Goal: Information Seeking & Learning: Learn about a topic

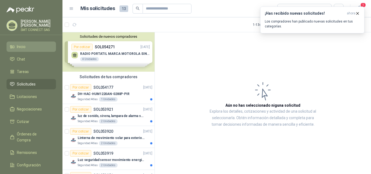
click at [23, 48] on span "Inicio" at bounding box center [21, 47] width 9 height 6
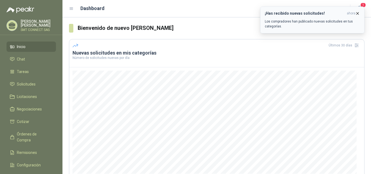
click at [299, 23] on p "Los compradores han publicado nuevas solicitudes en tus categorías." at bounding box center [312, 24] width 95 height 10
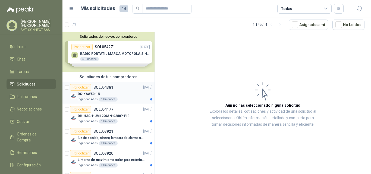
click at [110, 88] on p "SOL054381" at bounding box center [103, 88] width 20 height 4
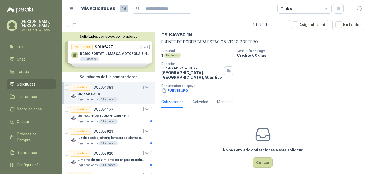
scroll to position [28, 0]
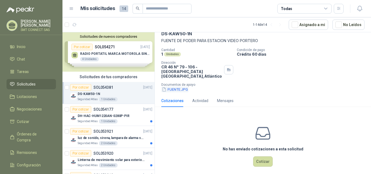
click at [174, 87] on button "FUENTE.JPG" at bounding box center [174, 90] width 27 height 6
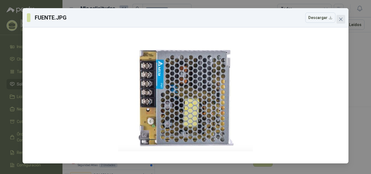
click at [342, 18] on icon "close" at bounding box center [341, 19] width 4 height 4
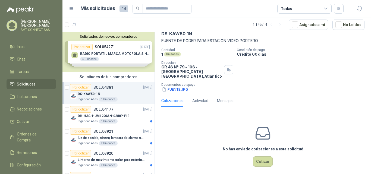
click at [130, 94] on div "DS-KAW50-1N" at bounding box center [115, 94] width 75 height 7
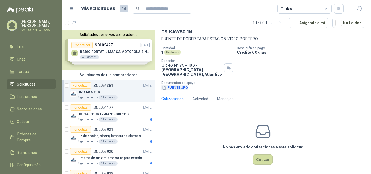
click at [164, 85] on icon "button" at bounding box center [164, 87] width 5 height 5
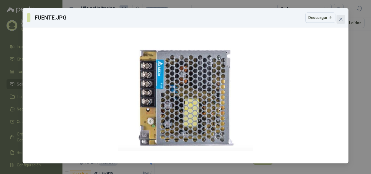
click at [343, 19] on span "Close" at bounding box center [341, 19] width 9 height 4
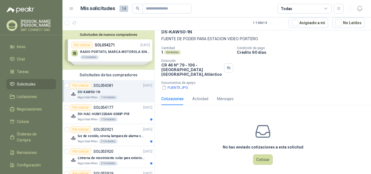
click at [135, 55] on div "Solicitudes de nuevos compradores Por cotizar SOL054271 [DATE] RADIO PORTATIL M…" at bounding box center [108, 49] width 92 height 39
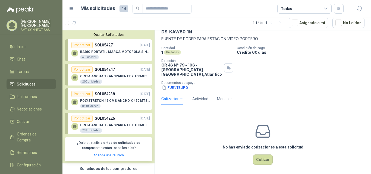
click at [106, 54] on div "RADIO PORTATIL MARCA MOTOROLA SIN PANTALLA CON GPS, INCLUYE: ANTENA, BATERIA, C…" at bounding box center [115, 55] width 70 height 10
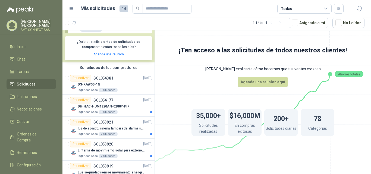
scroll to position [109, 0]
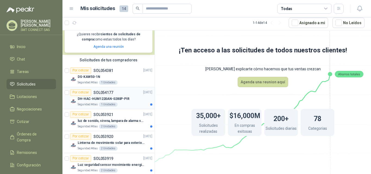
click at [102, 96] on div "Por cotizar SOL054177" at bounding box center [91, 92] width 43 height 7
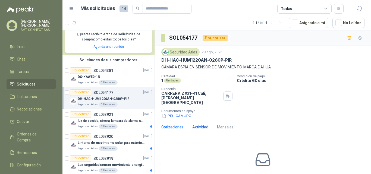
click at [201, 124] on div "Actividad" at bounding box center [200, 127] width 16 height 6
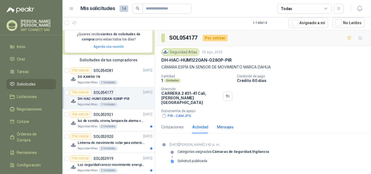
click at [224, 124] on div "Mensajes" at bounding box center [225, 127] width 17 height 6
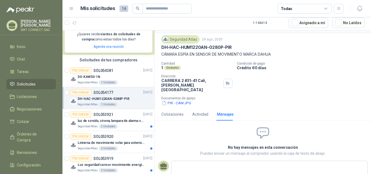
scroll to position [22, 0]
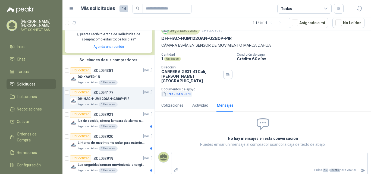
click at [169, 91] on button "PIR - CAM.JPG" at bounding box center [176, 94] width 30 height 6
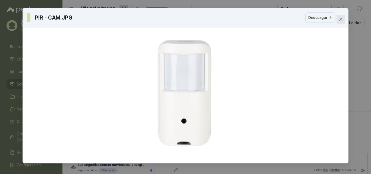
click at [343, 18] on span "Close" at bounding box center [341, 19] width 9 height 4
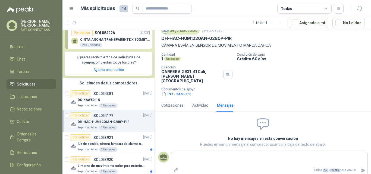
scroll to position [0, 0]
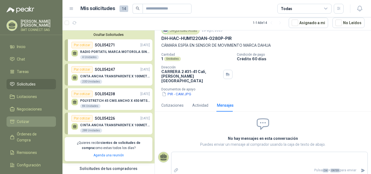
click at [19, 119] on span "Cotizar" at bounding box center [23, 122] width 12 height 6
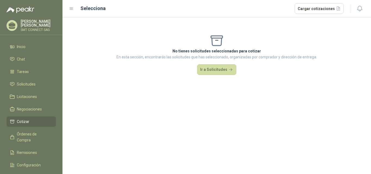
click at [19, 119] on span "Cotizar" at bounding box center [23, 122] width 12 height 6
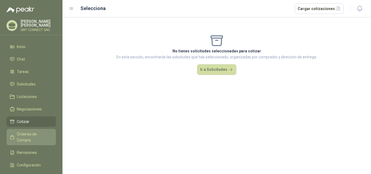
click at [25, 133] on span "Órdenes de Compra" at bounding box center [34, 137] width 34 height 12
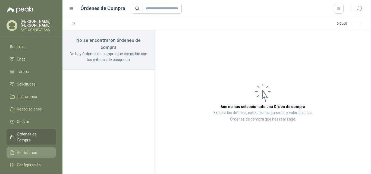
click at [27, 150] on span "Remisiones" at bounding box center [27, 153] width 20 height 6
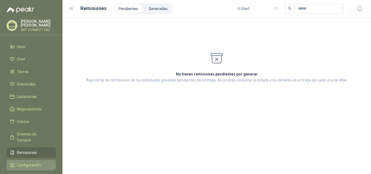
click at [29, 162] on span "Configuración" at bounding box center [29, 165] width 24 height 6
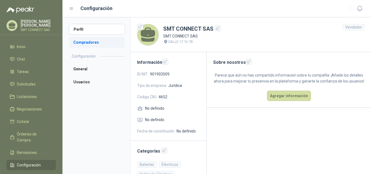
click at [89, 42] on li "Compradores" at bounding box center [97, 42] width 56 height 11
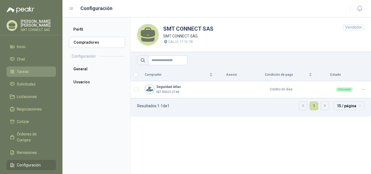
click at [20, 67] on link "Tareas" at bounding box center [31, 72] width 49 height 10
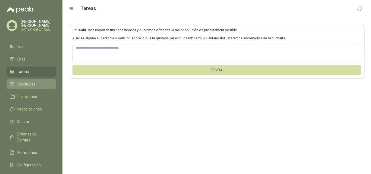
click at [27, 85] on span "Solicitudes" at bounding box center [26, 84] width 19 height 6
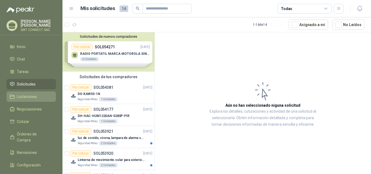
click at [29, 95] on span "Licitaciones" at bounding box center [27, 97] width 20 height 6
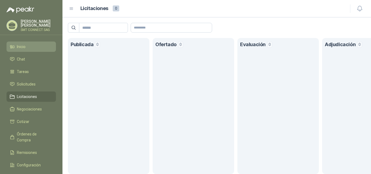
click at [23, 43] on link "Inicio" at bounding box center [31, 47] width 49 height 10
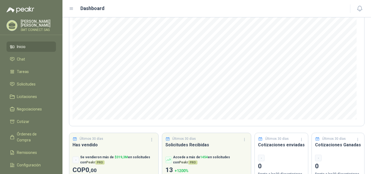
scroll to position [71, 0]
